Goal: Find specific page/section: Find specific page/section

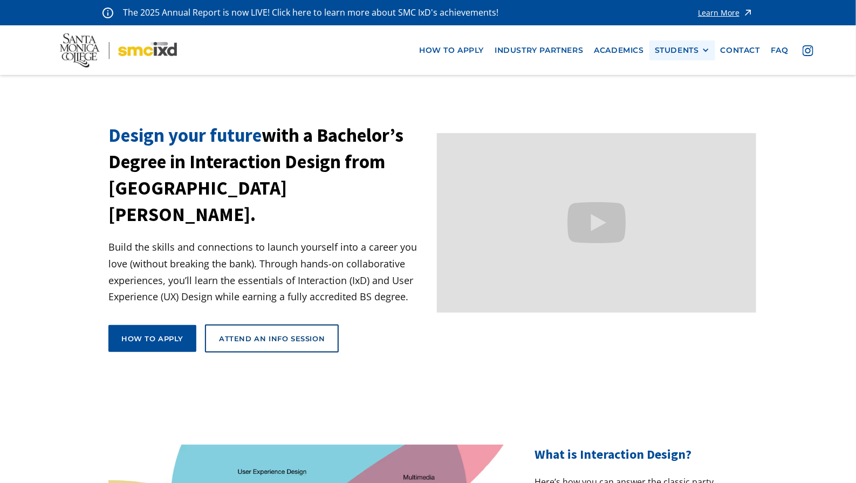
click at [671, 53] on div "STUDENTS" at bounding box center [677, 50] width 44 height 9
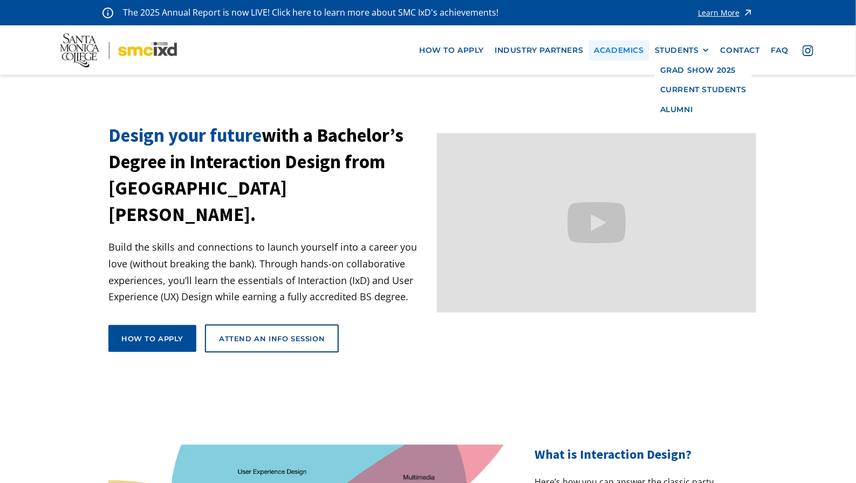
click at [622, 54] on link "Academics" at bounding box center [619, 50] width 60 height 20
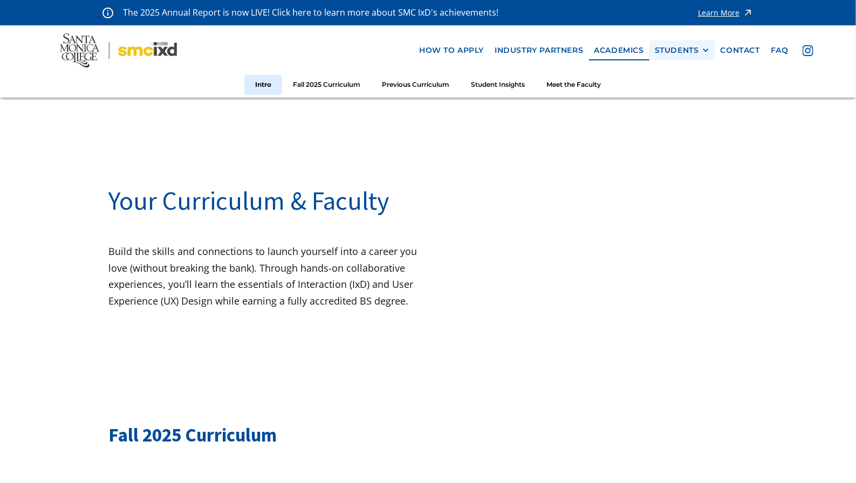
click at [689, 49] on div "STUDENTS" at bounding box center [677, 50] width 44 height 9
click at [699, 68] on link "GRAD SHOW 2023" at bounding box center [703, 70] width 97 height 20
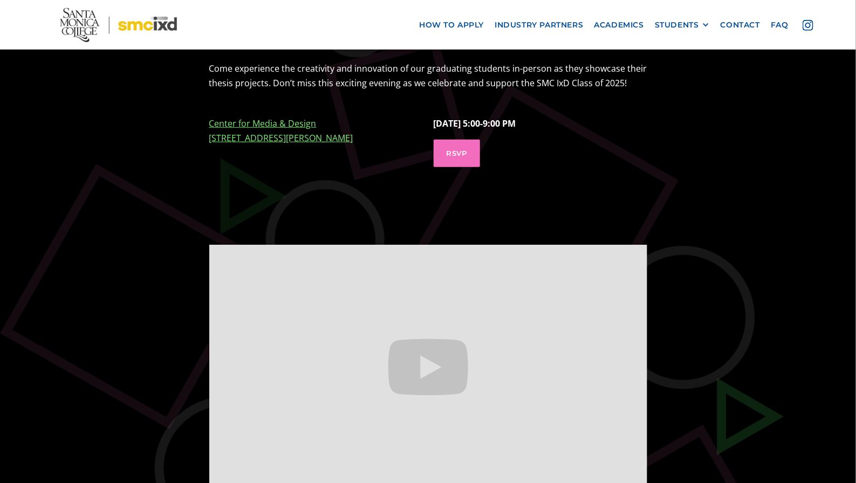
scroll to position [331, 0]
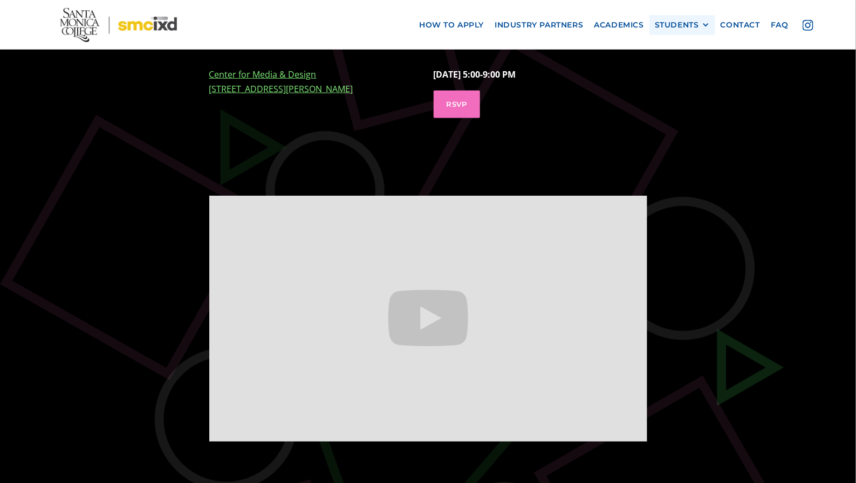
click at [715, 20] on div "STUDENTS PROspective Students GRAD SHOW 2025 Current Students Alumni" at bounding box center [682, 25] width 66 height 20
click at [708, 23] on div at bounding box center [706, 25] width 8 height 8
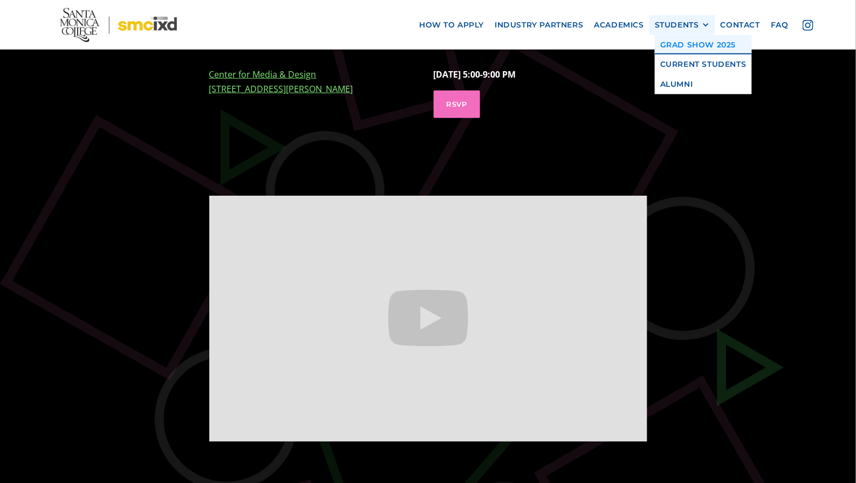
click at [709, 44] on link "GRAD SHOW 2025" at bounding box center [703, 45] width 97 height 20
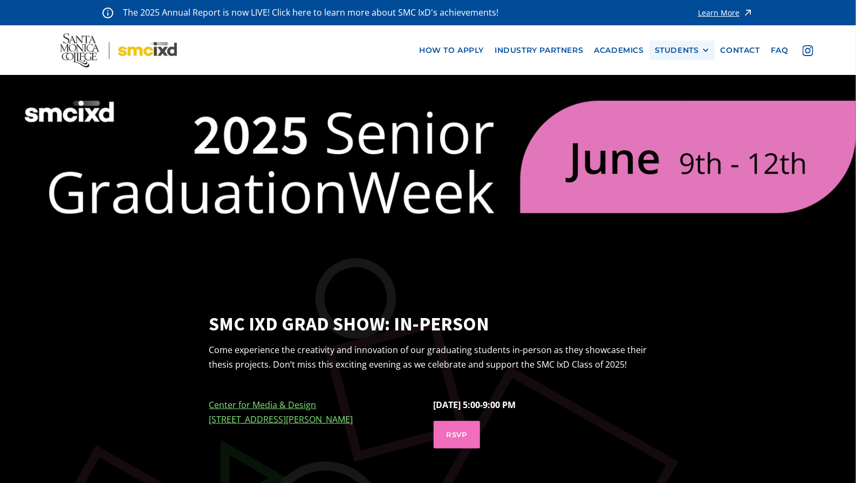
click at [707, 52] on div at bounding box center [706, 50] width 8 height 8
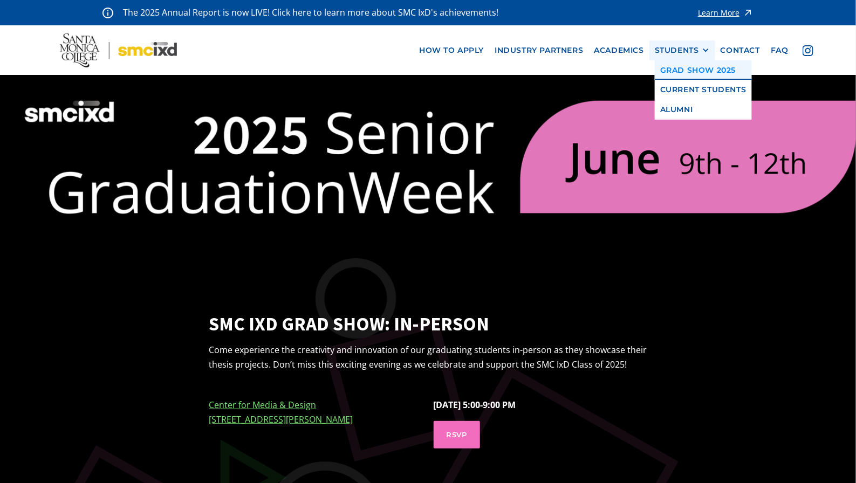
click at [704, 67] on link "GRAD SHOW 2025" at bounding box center [703, 70] width 97 height 20
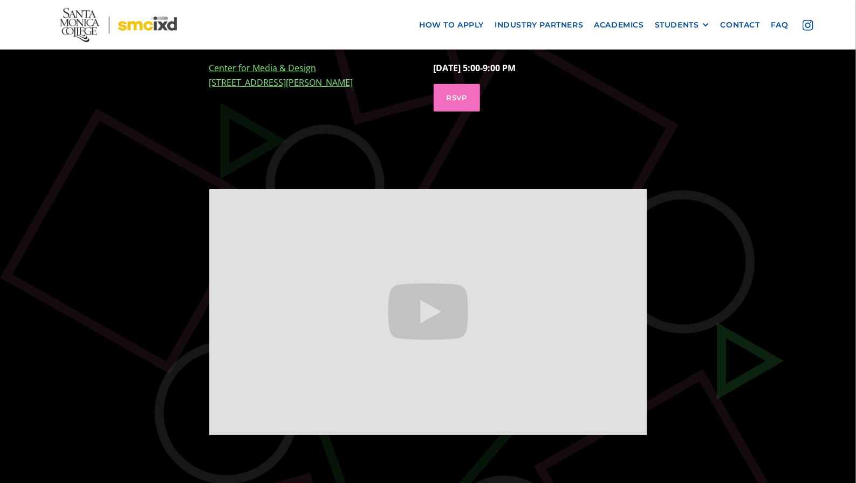
scroll to position [392, 0]
